Goal: Entertainment & Leisure: Browse casually

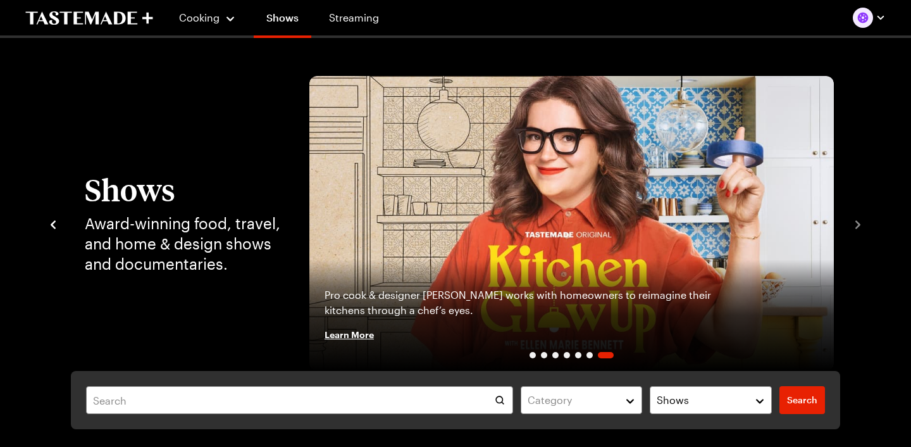
scroll to position [329, 0]
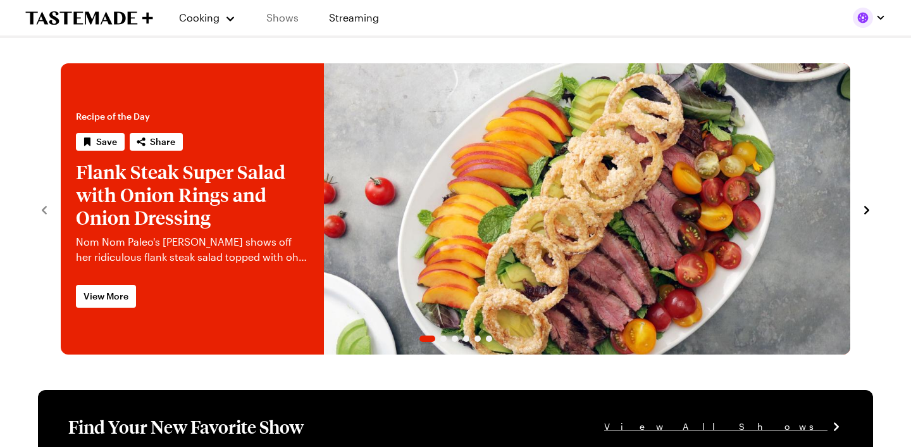
click at [280, 19] on link "Shows" at bounding box center [283, 17] width 58 height 35
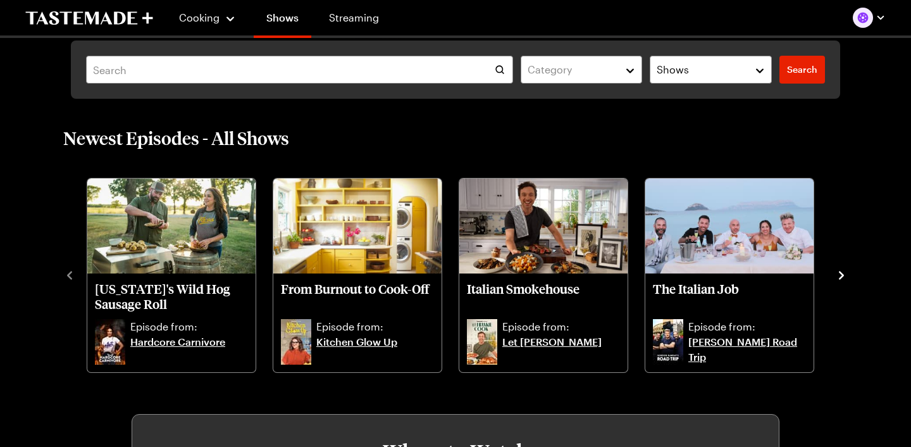
scroll to position [333, 0]
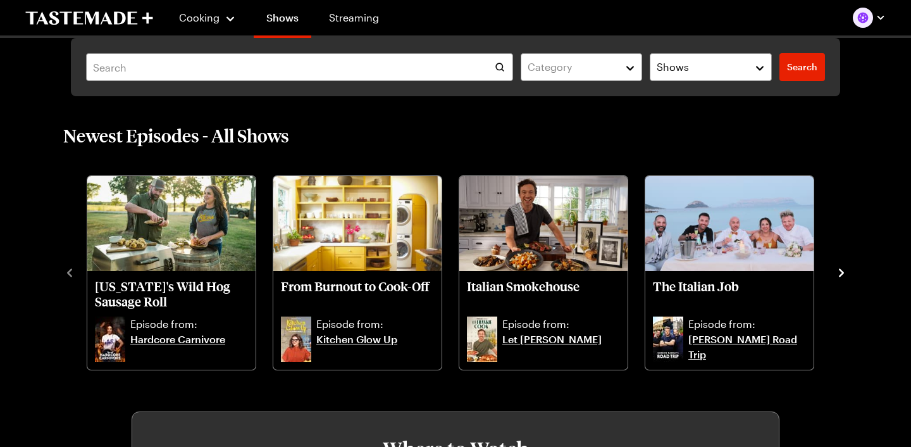
click at [842, 273] on icon "navigate to next item" at bounding box center [841, 272] width 5 height 8
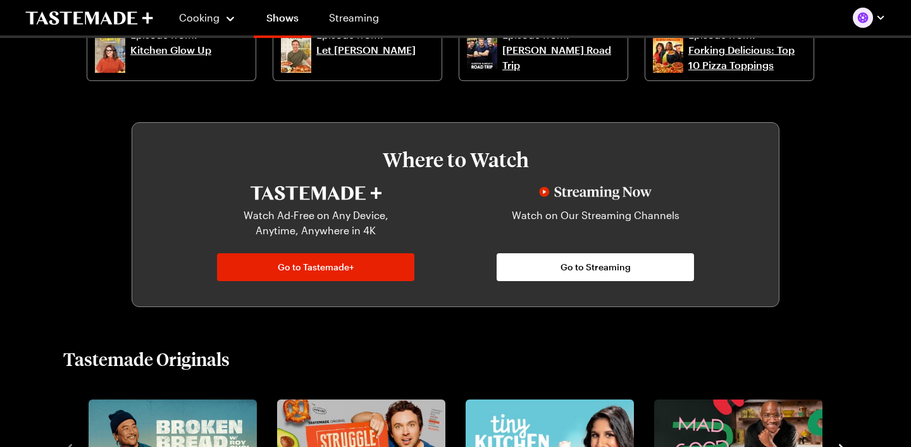
scroll to position [620, 0]
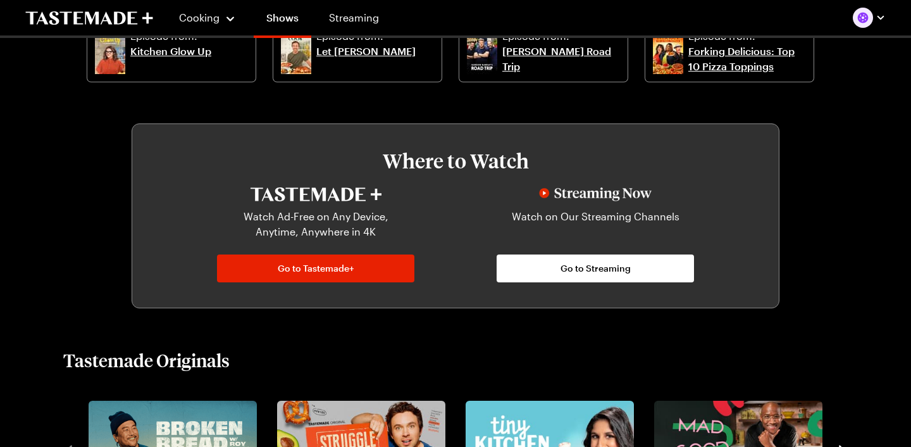
click at [626, 285] on div "Where to Watch Watch Ad-Free on Any Device, Anytime, Anywhere in 4K Go to Taste…" at bounding box center [456, 215] width 648 height 185
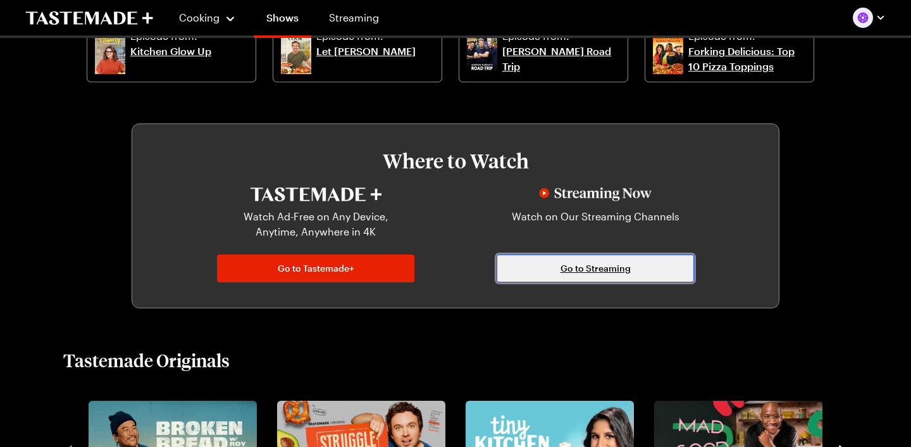
click at [604, 271] on span "Go to Streaming" at bounding box center [595, 268] width 70 height 13
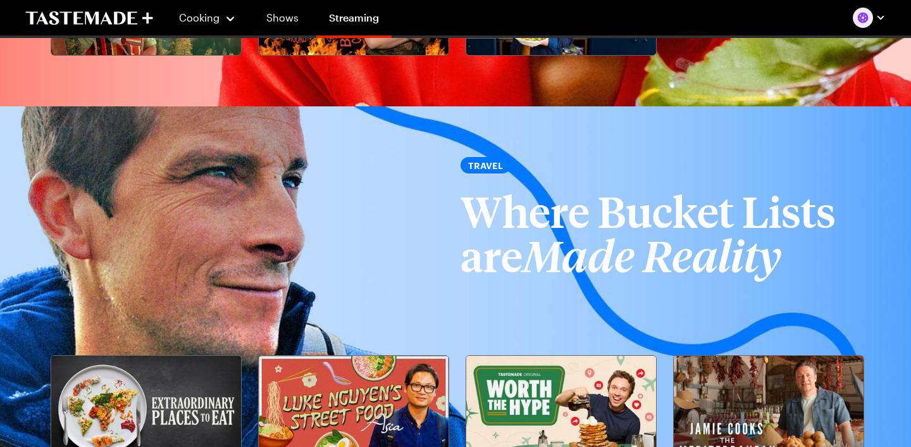
scroll to position [1831, 0]
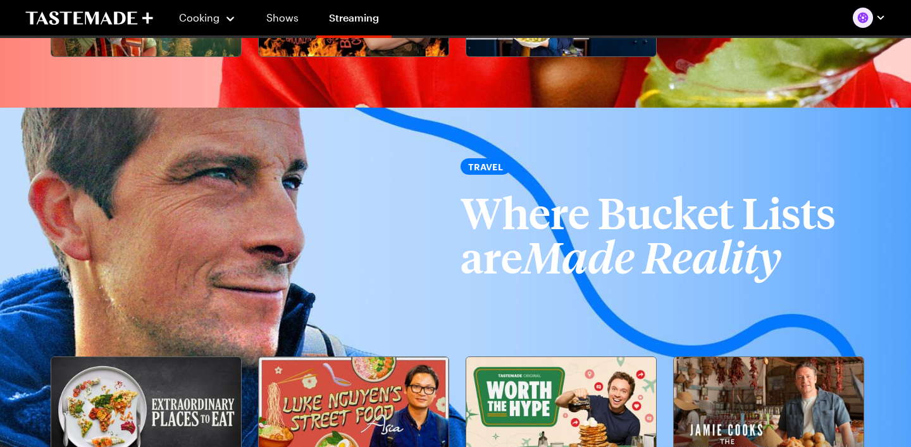
click at [648, 271] on icon "Made Reality" at bounding box center [651, 261] width 259 height 43
click at [227, 256] on img at bounding box center [455, 311] width 911 height 407
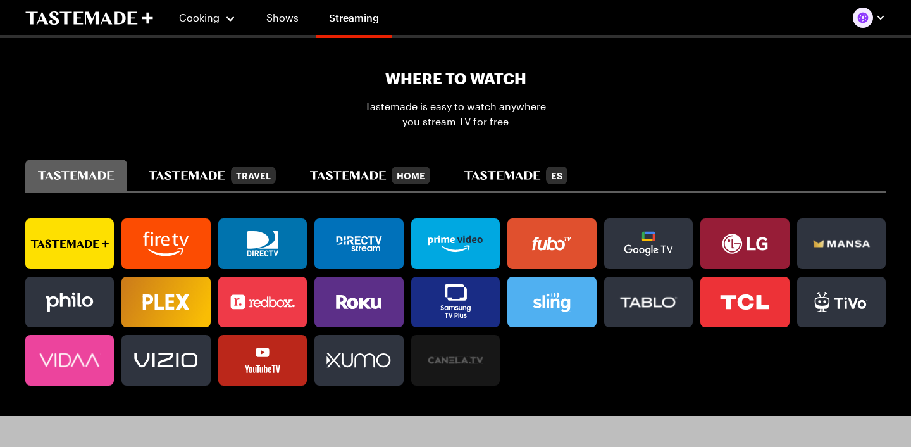
scroll to position [766, 0]
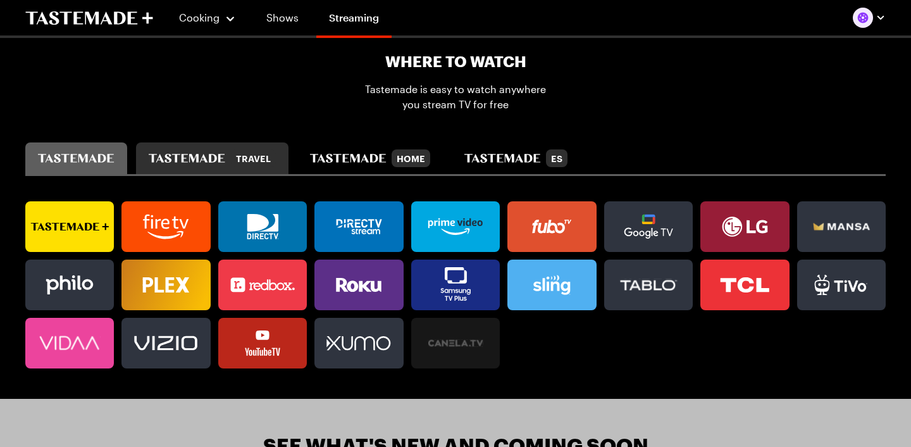
click at [188, 159] on icon "tastemade travel" at bounding box center [187, 158] width 77 height 9
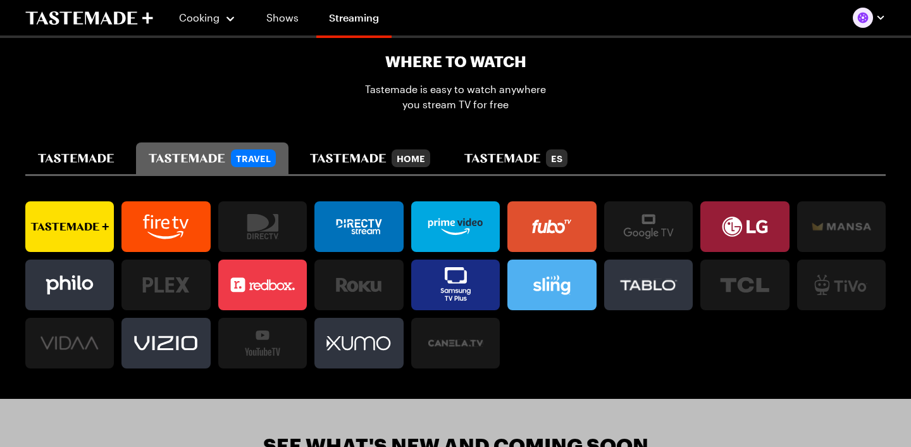
click at [65, 230] on icon at bounding box center [69, 226] width 89 height 25
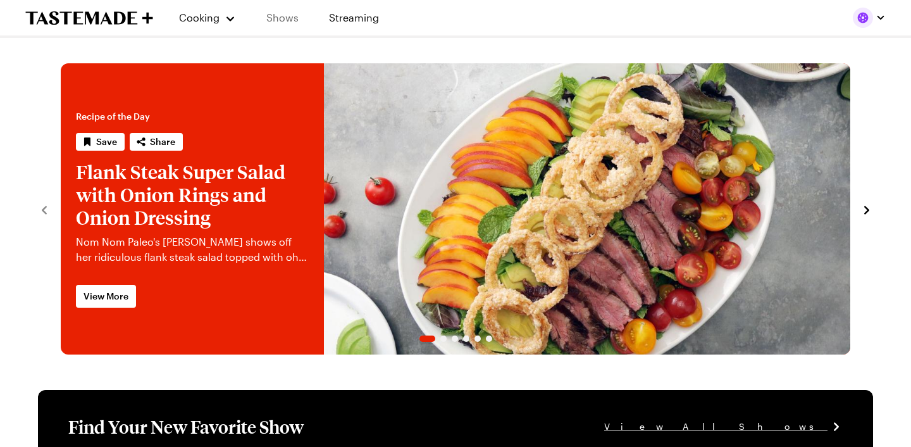
click at [280, 14] on link "Shows" at bounding box center [283, 17] width 58 height 35
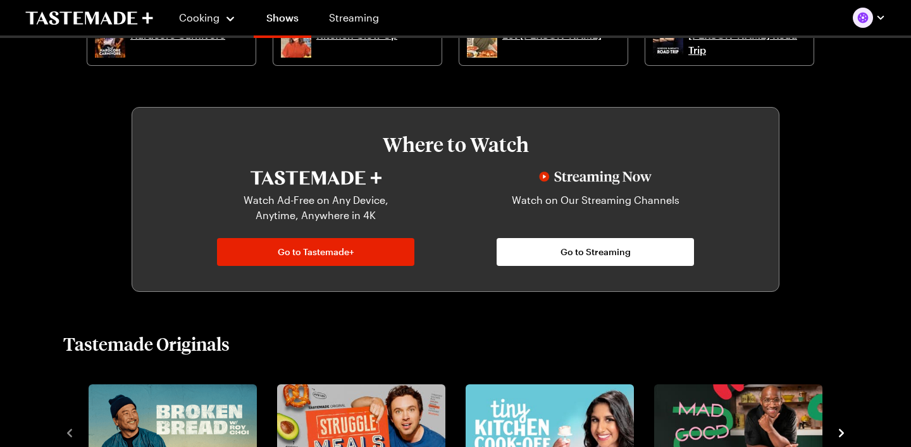
scroll to position [640, 0]
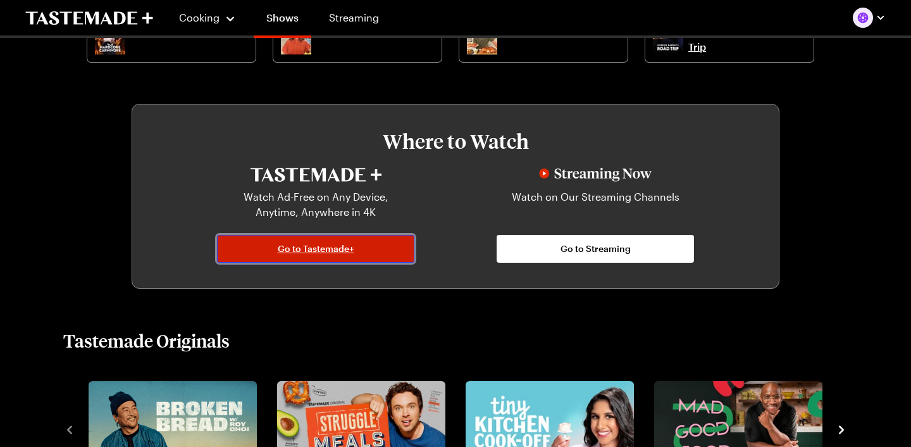
click at [338, 247] on span "Go to Tastemade+" at bounding box center [316, 248] width 77 height 13
